Goal: Register for event/course

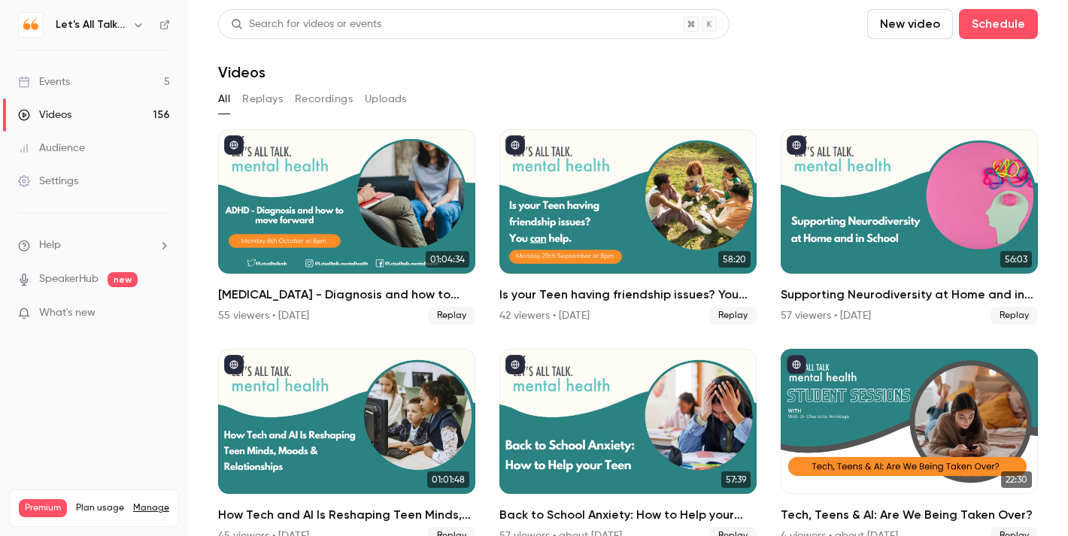
click at [72, 85] on link "Events 5" at bounding box center [94, 81] width 188 height 33
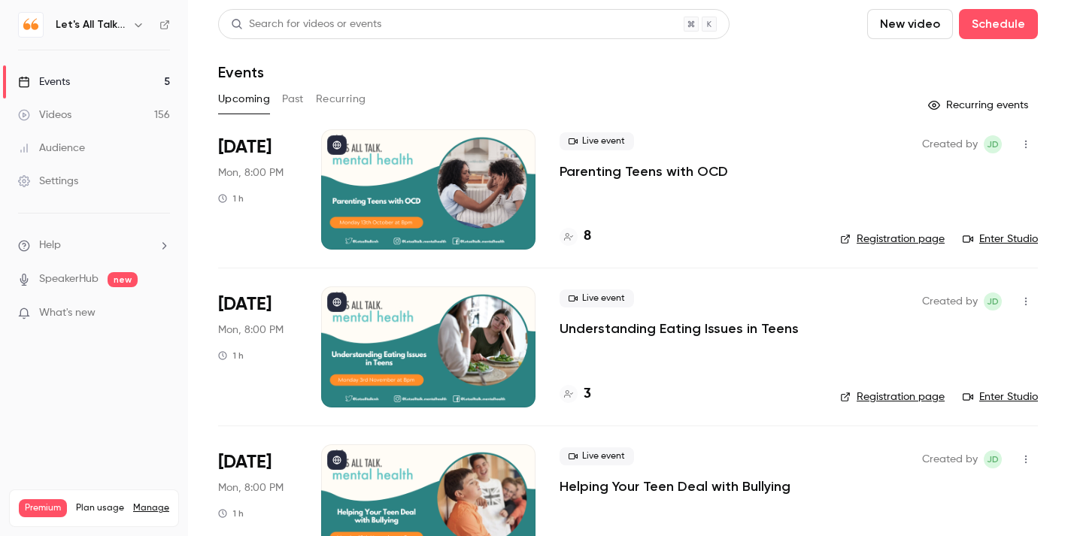
click at [709, 178] on p "Parenting Teens with OCD" at bounding box center [644, 171] width 169 height 18
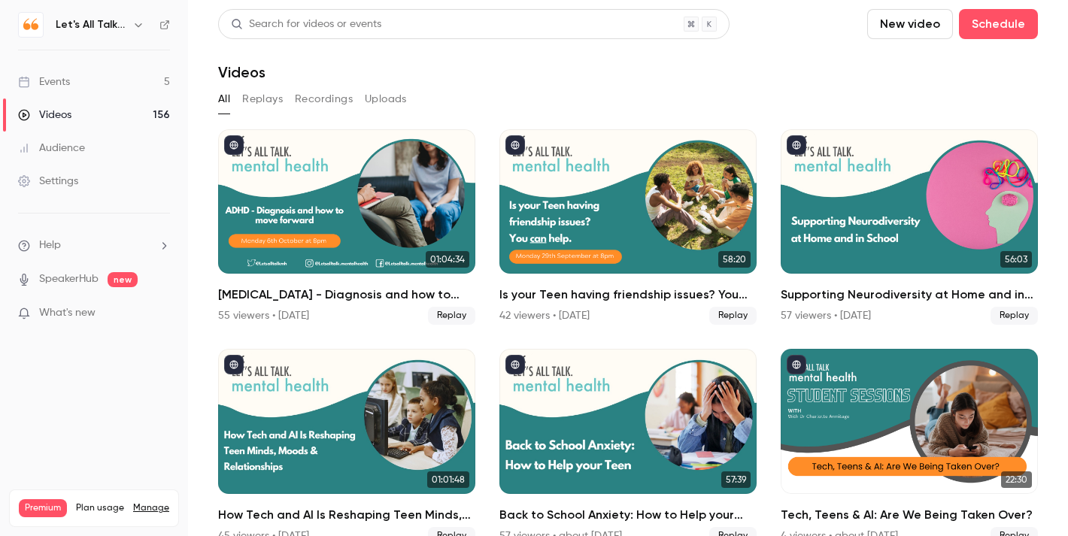
click at [66, 80] on div "Events" at bounding box center [44, 81] width 52 height 15
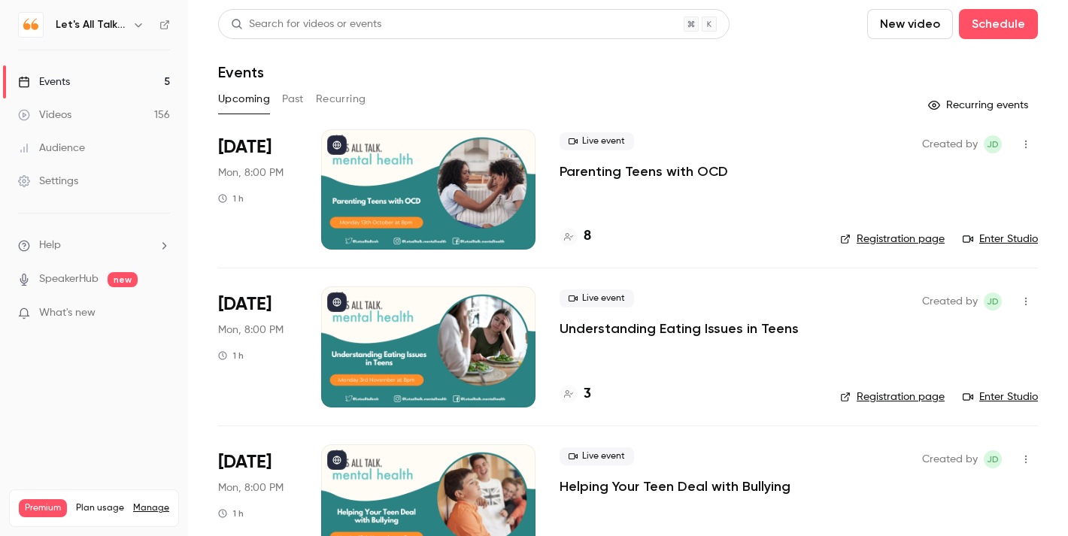
click at [383, 199] on div at bounding box center [428, 189] width 214 height 120
